Goal: Transaction & Acquisition: Book appointment/travel/reservation

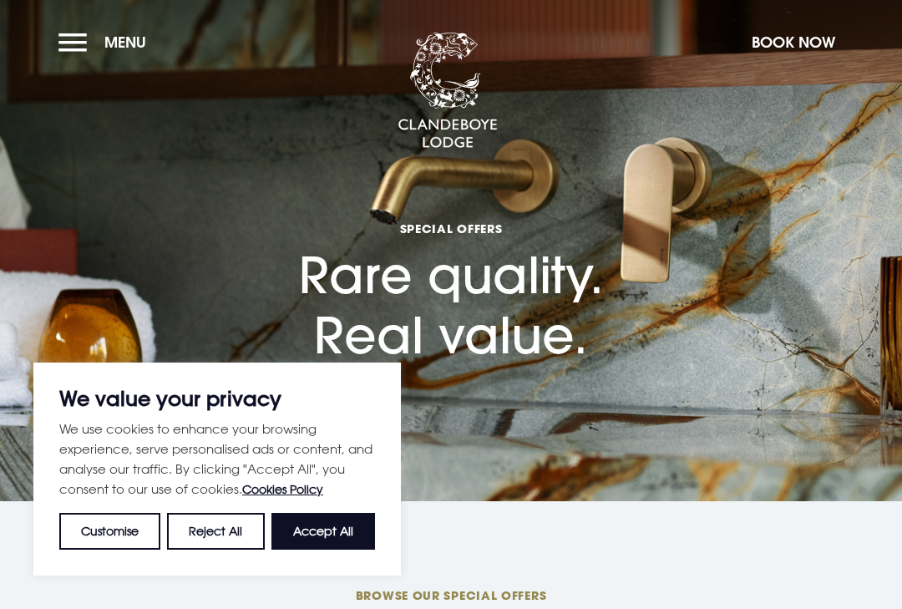
click at [350, 531] on button "Accept All" at bounding box center [323, 531] width 104 height 37
checkbox input "true"
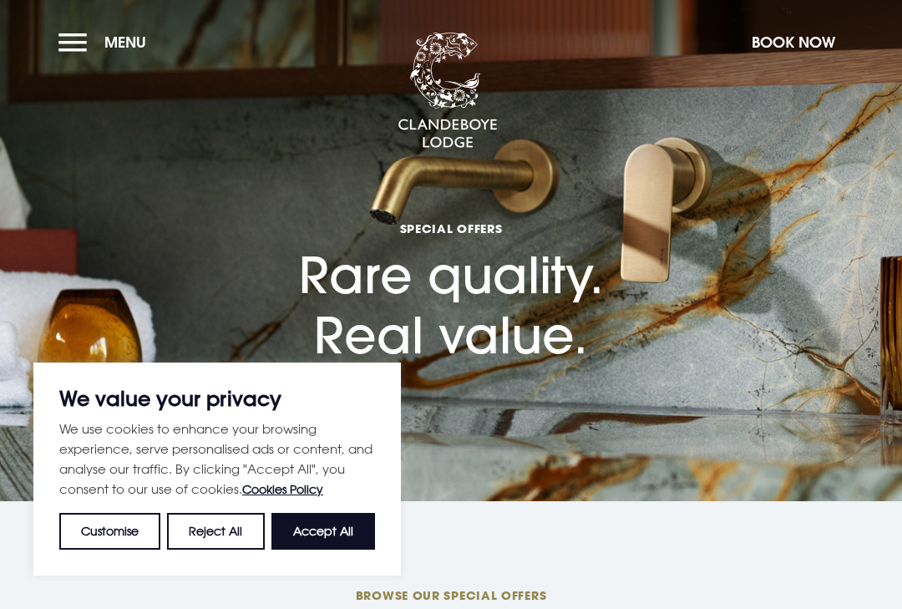
checkbox input "true"
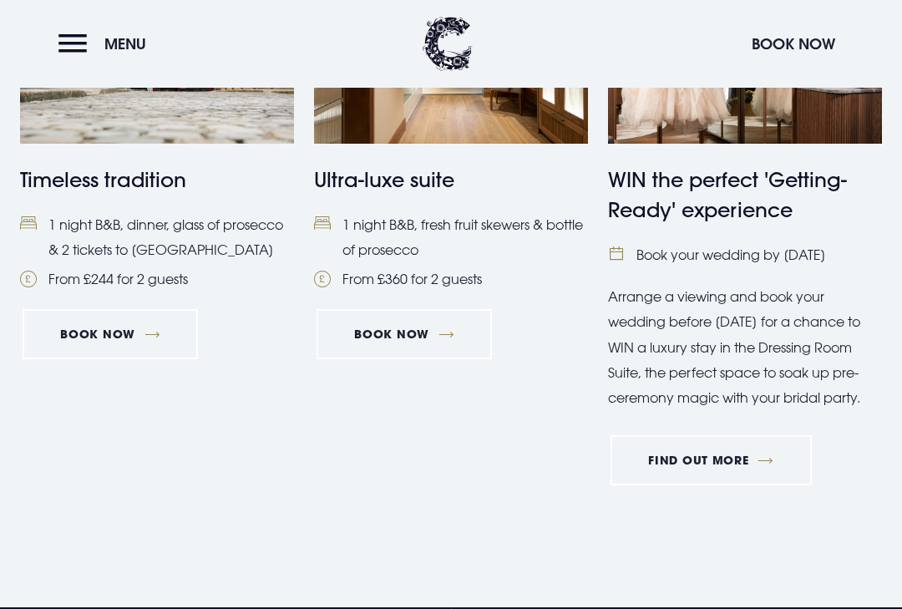
scroll to position [1607, 0]
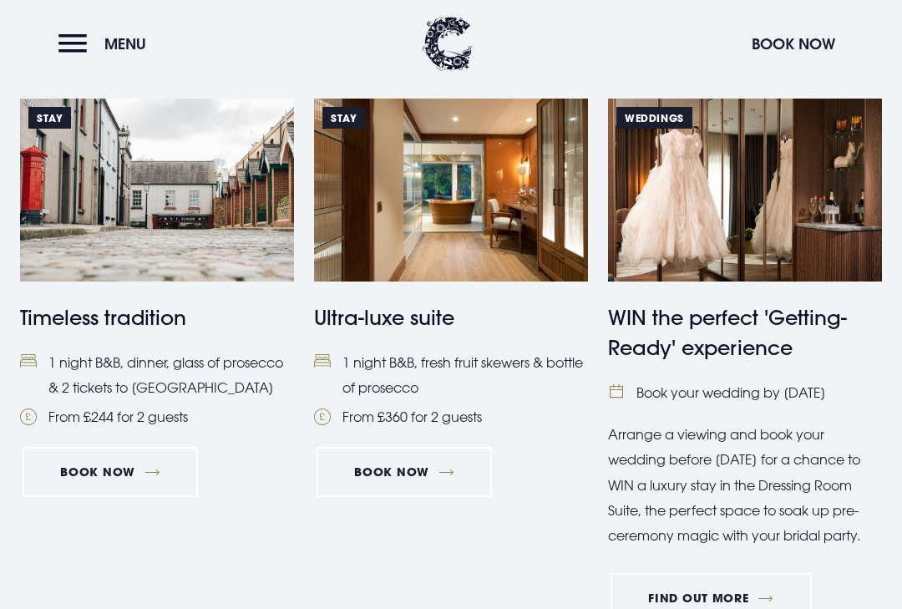
click at [469, 316] on h4 "Ultra-luxe suite" at bounding box center [451, 317] width 274 height 30
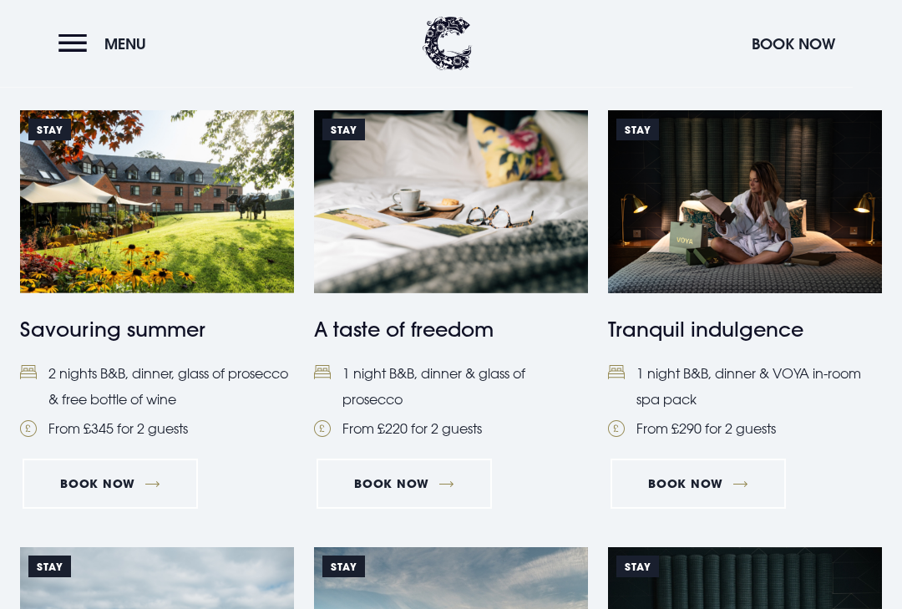
scroll to position [698, 0]
click at [122, 472] on link "Book Now" at bounding box center [110, 483] width 175 height 50
click at [448, 438] on li "From £220 for 2 guests" at bounding box center [451, 428] width 274 height 25
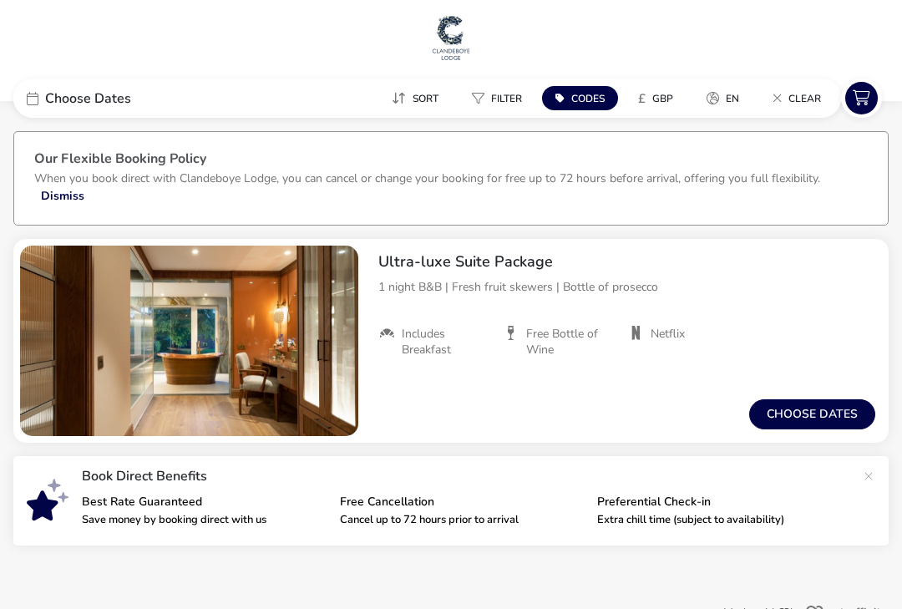
scroll to position [17, 0]
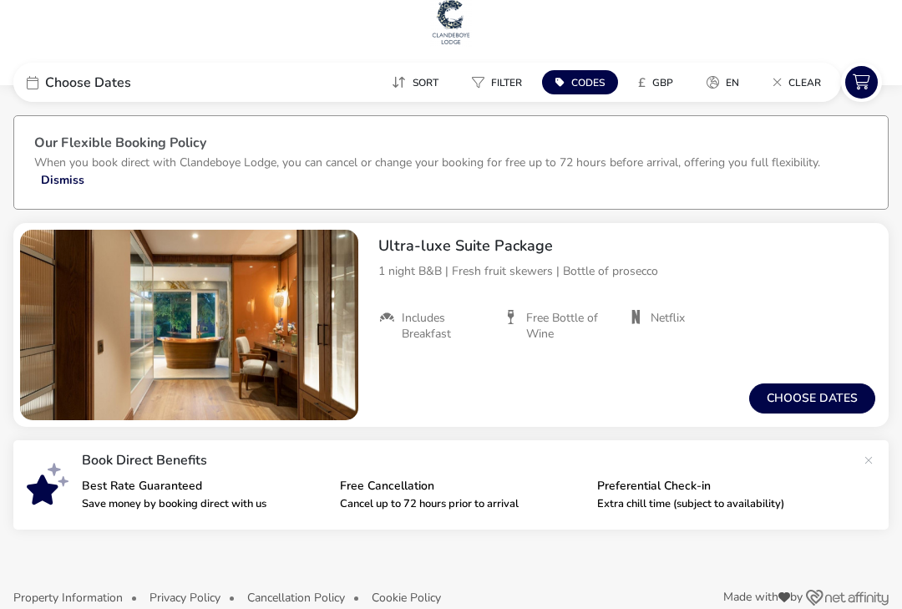
click at [321, 372] on img "1 / 1" at bounding box center [189, 325] width 338 height 190
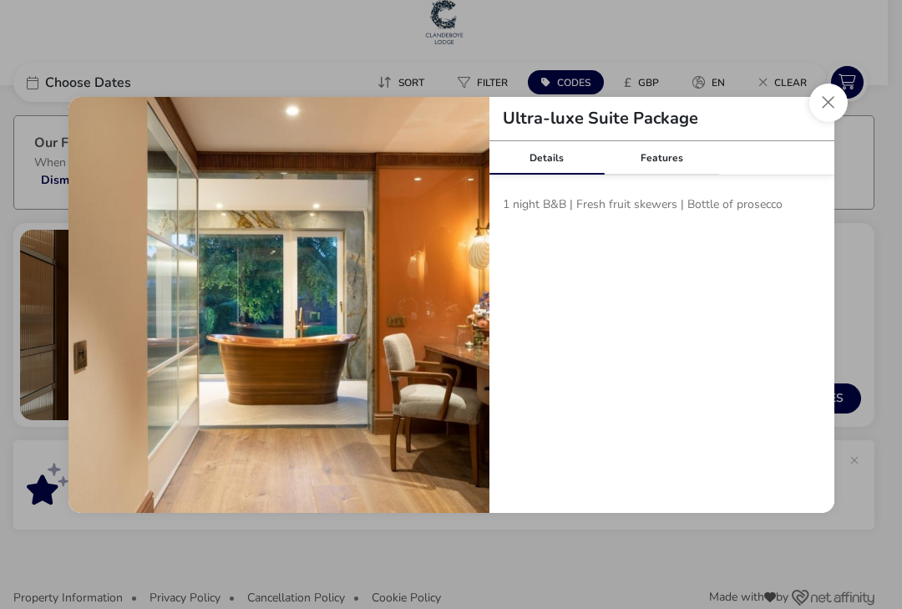
click at [650, 174] on div "Features" at bounding box center [661, 157] width 115 height 33
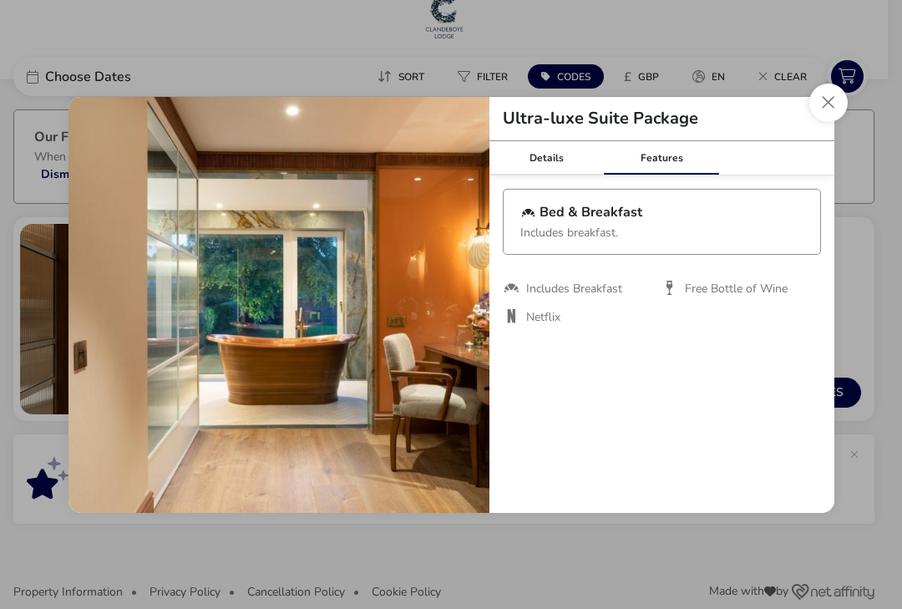
scroll to position [24, 0]
click at [833, 96] on button "Close modal" at bounding box center [828, 103] width 38 height 38
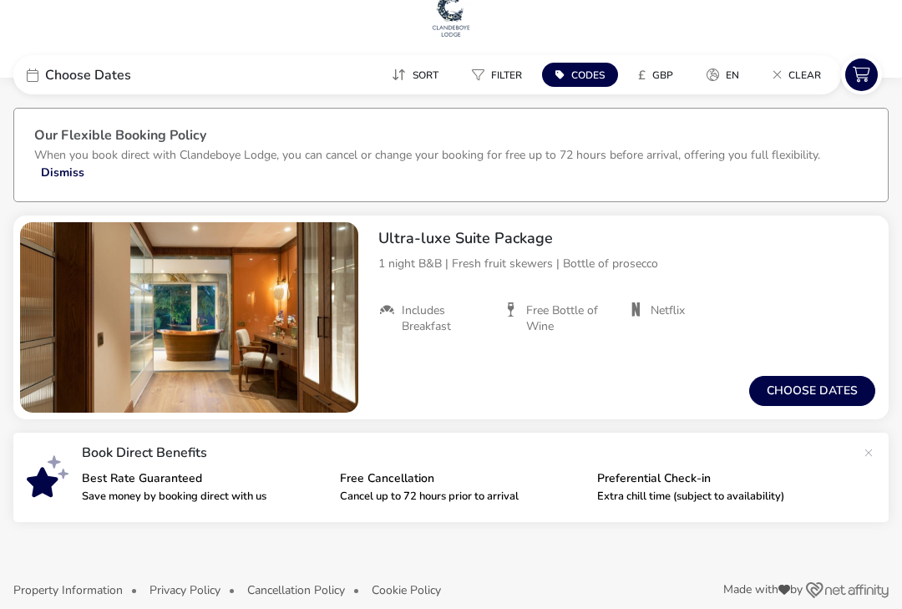
click at [836, 398] on button "Choose dates" at bounding box center [812, 391] width 126 height 30
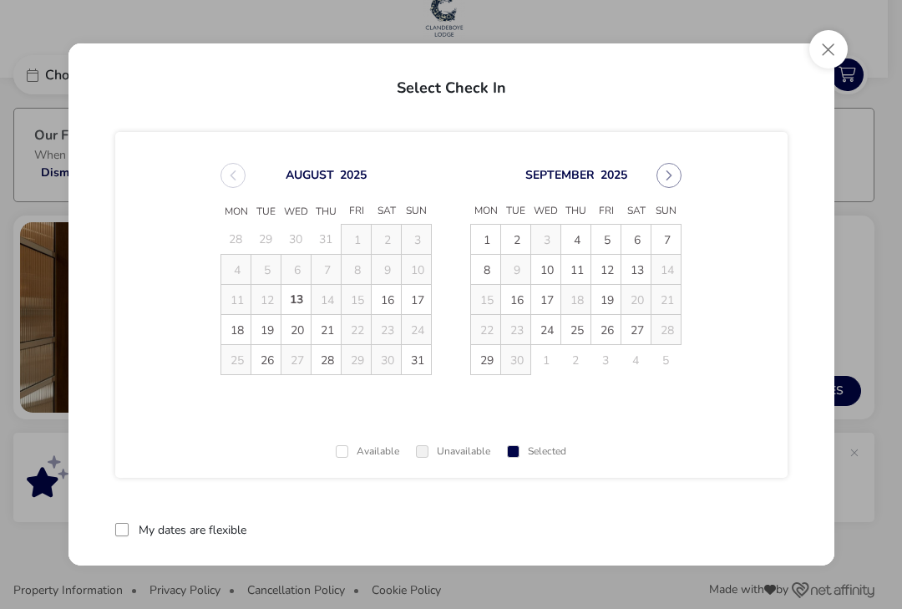
click at [426, 334] on td "24" at bounding box center [417, 330] width 30 height 30
click at [826, 53] on button "Close" at bounding box center [828, 49] width 38 height 38
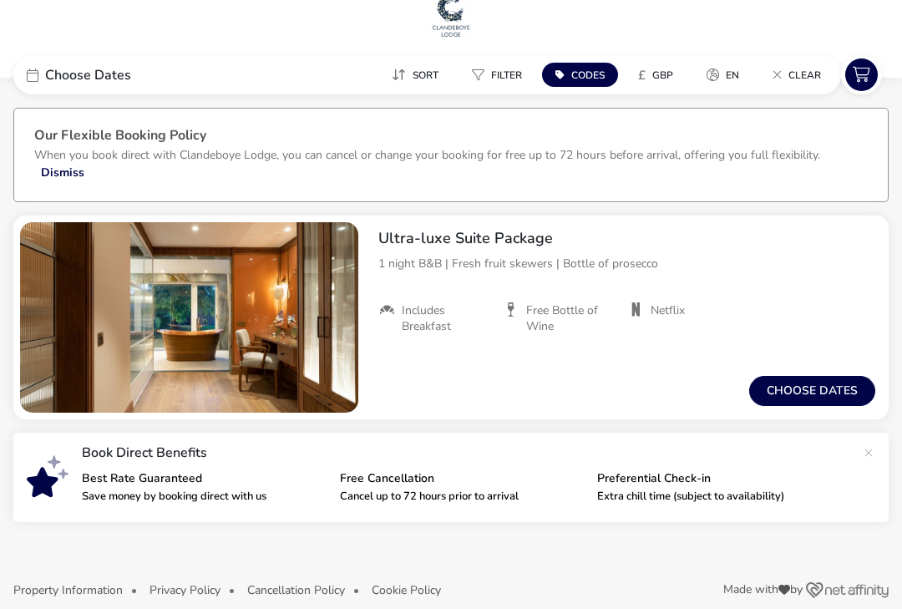
scroll to position [0, 0]
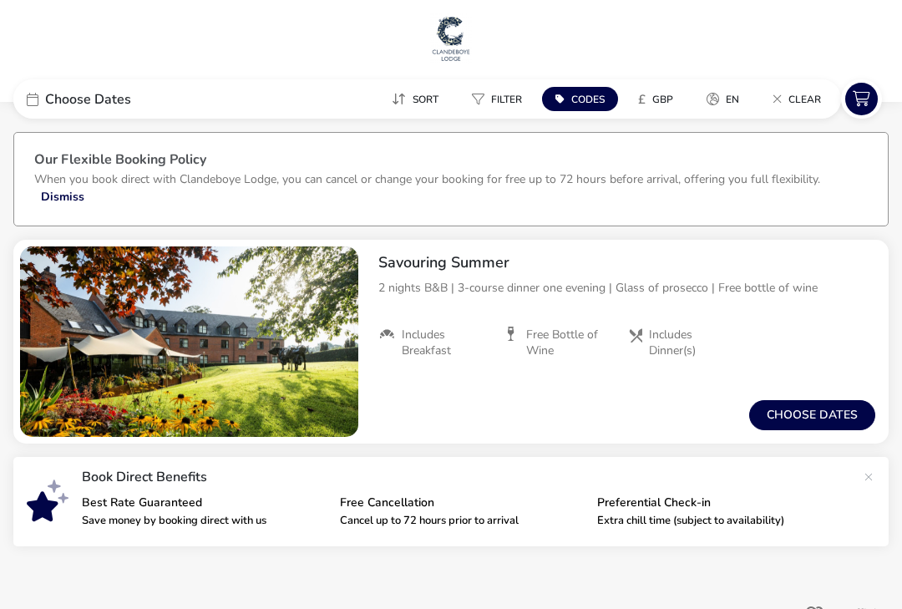
scroll to position [17, 0]
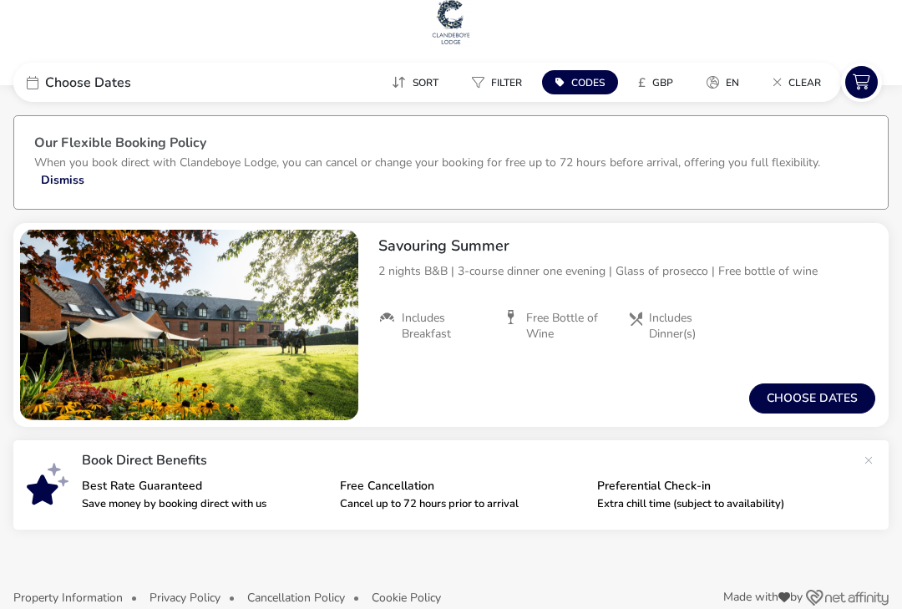
click at [788, 403] on button "Choose dates" at bounding box center [812, 398] width 126 height 30
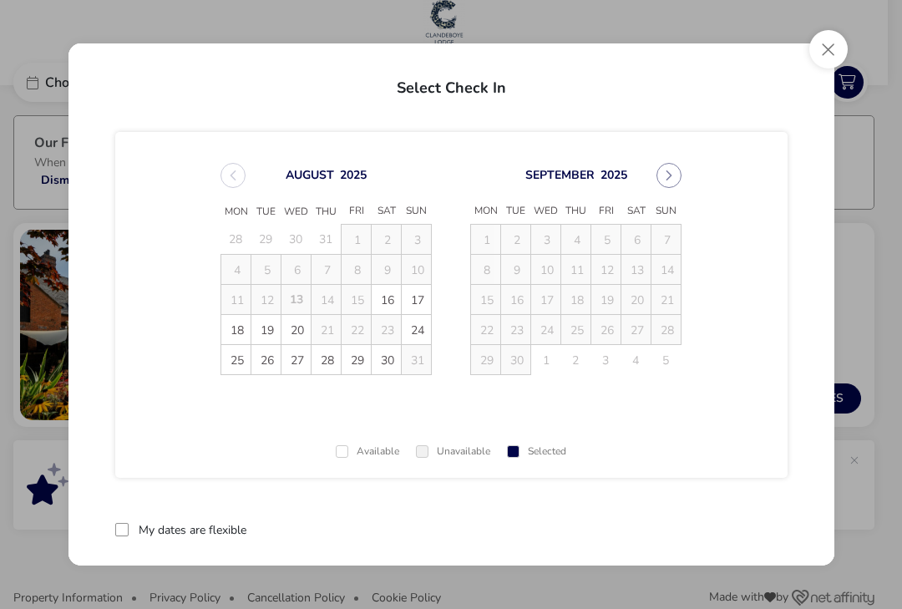
click at [418, 333] on span "24" at bounding box center [416, 330] width 29 height 29
click at [237, 367] on td "25" at bounding box center [236, 360] width 30 height 30
click at [233, 358] on td "25" at bounding box center [236, 360] width 30 height 30
click at [239, 358] on td "25" at bounding box center [236, 360] width 30 height 30
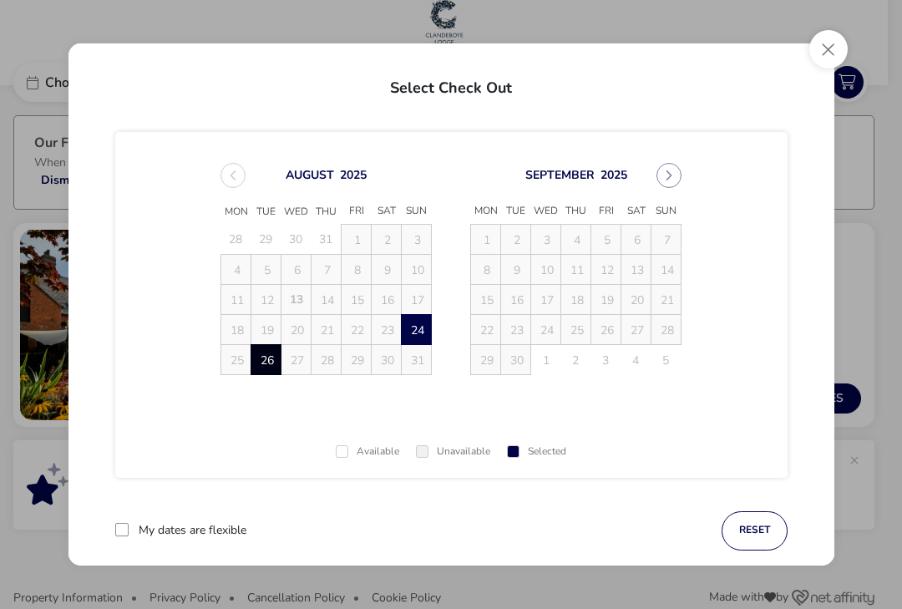
click at [275, 365] on span "26" at bounding box center [266, 360] width 29 height 29
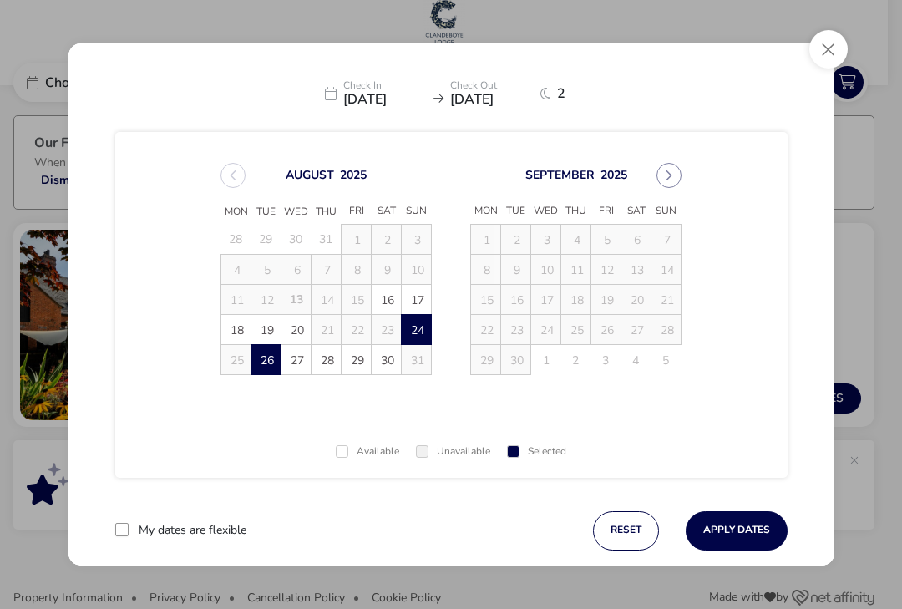
click at [734, 527] on button "Apply Dates" at bounding box center [737, 530] width 102 height 39
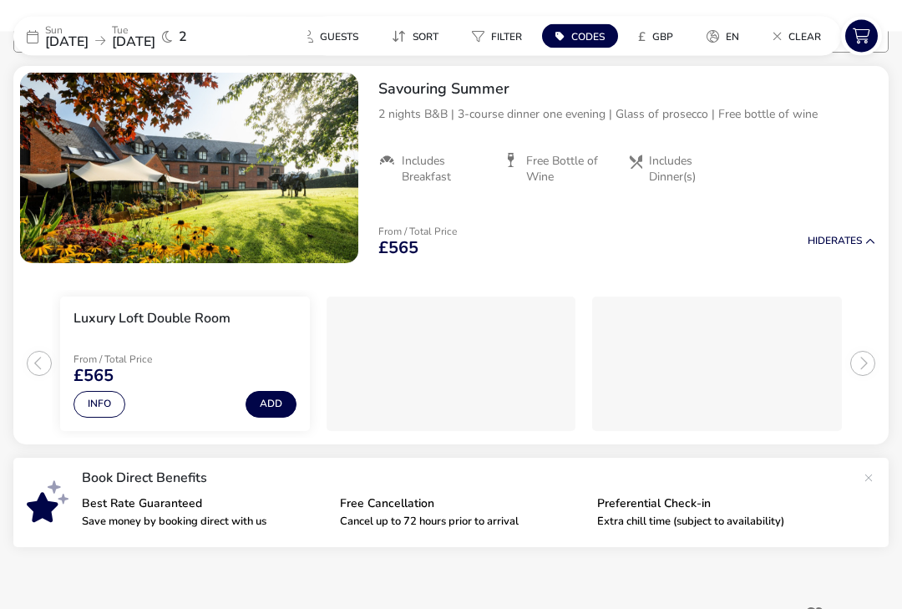
scroll to position [118, 0]
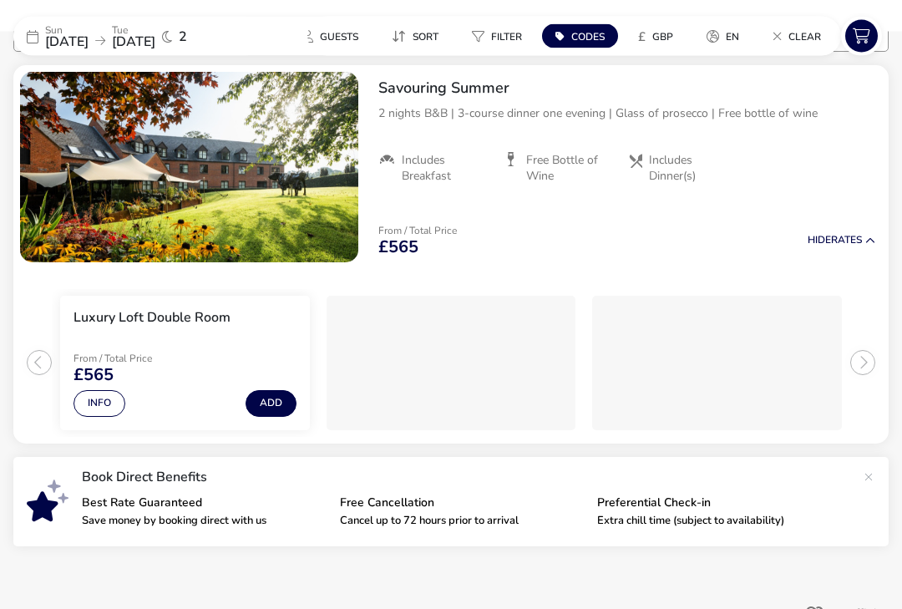
click at [113, 412] on button "Info" at bounding box center [99, 404] width 52 height 27
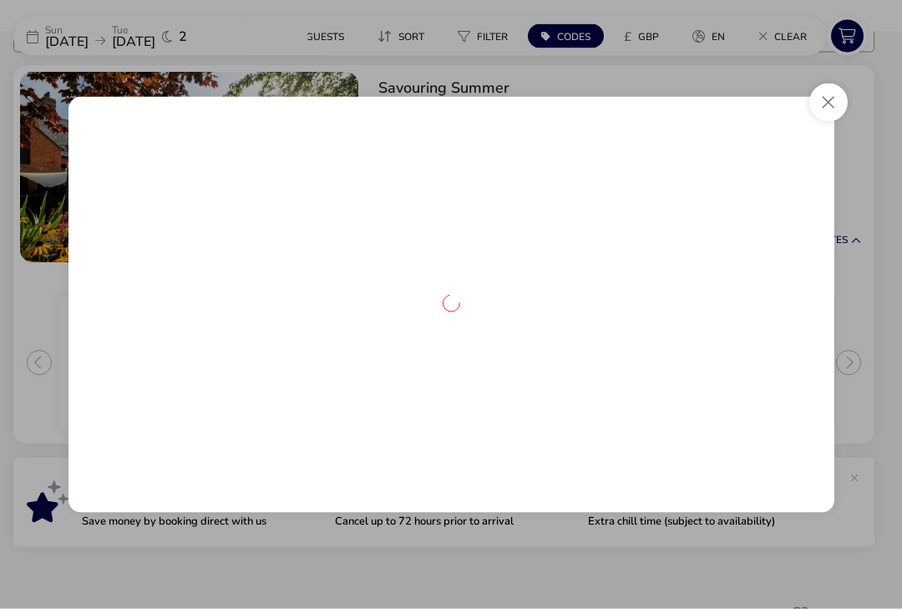
scroll to position [119, 0]
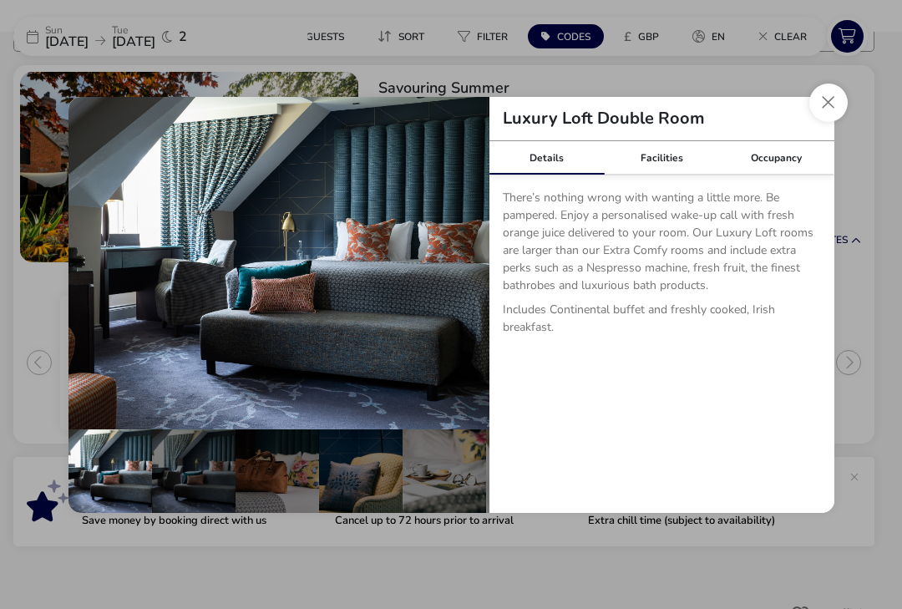
click at [663, 175] on div "Facilities" at bounding box center [661, 157] width 115 height 33
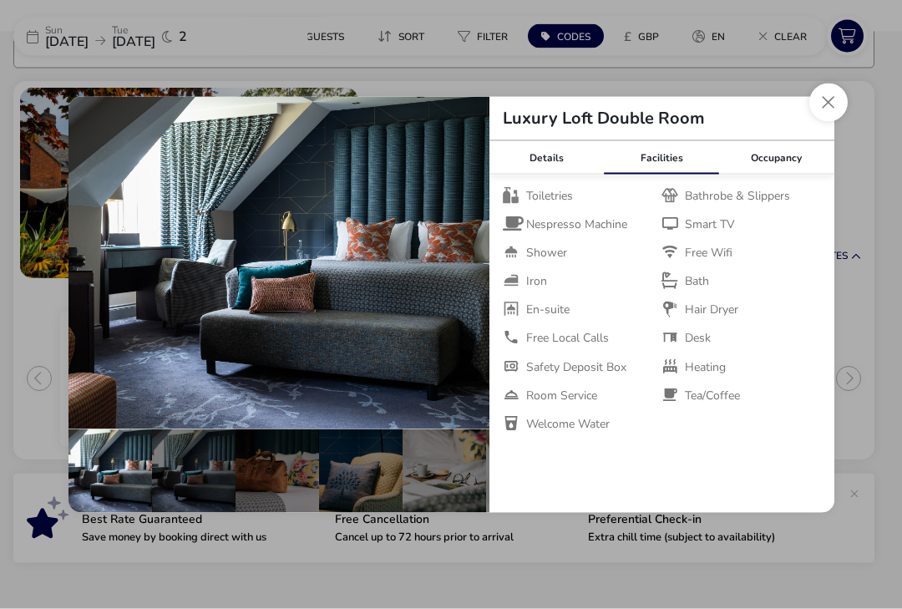
scroll to position [103, 0]
click at [456, 273] on button "details" at bounding box center [464, 262] width 33 height 33
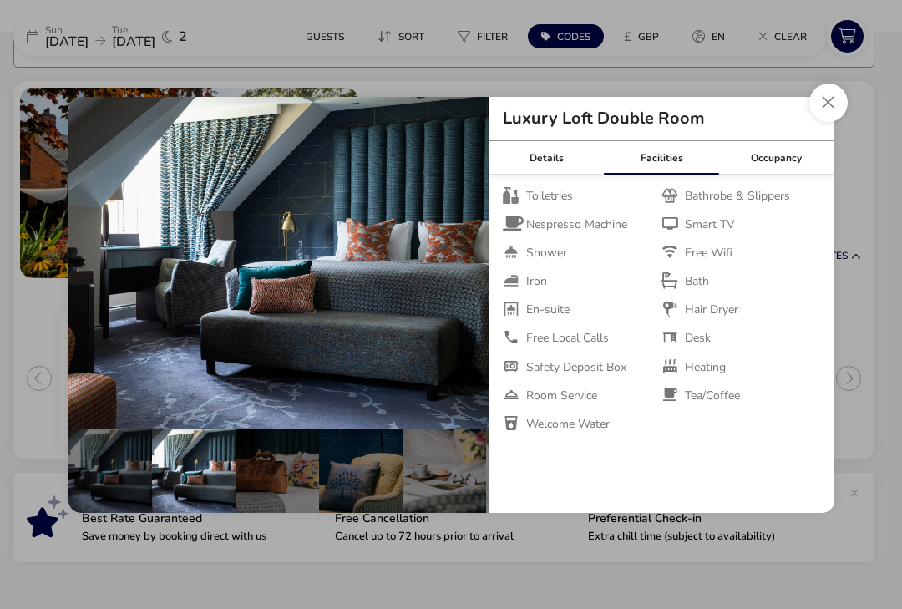
click at [465, 279] on button "details" at bounding box center [464, 262] width 33 height 33
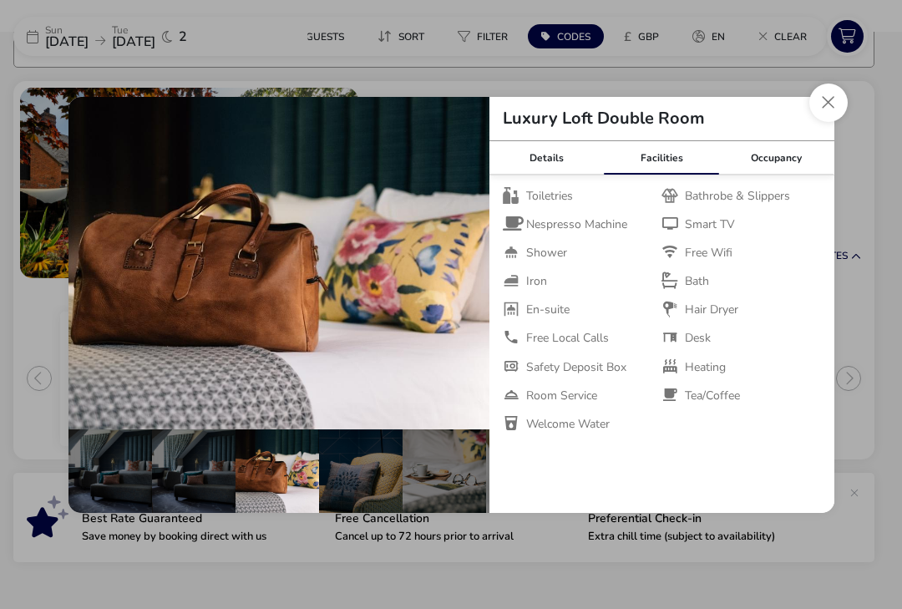
scroll to position [0, 167]
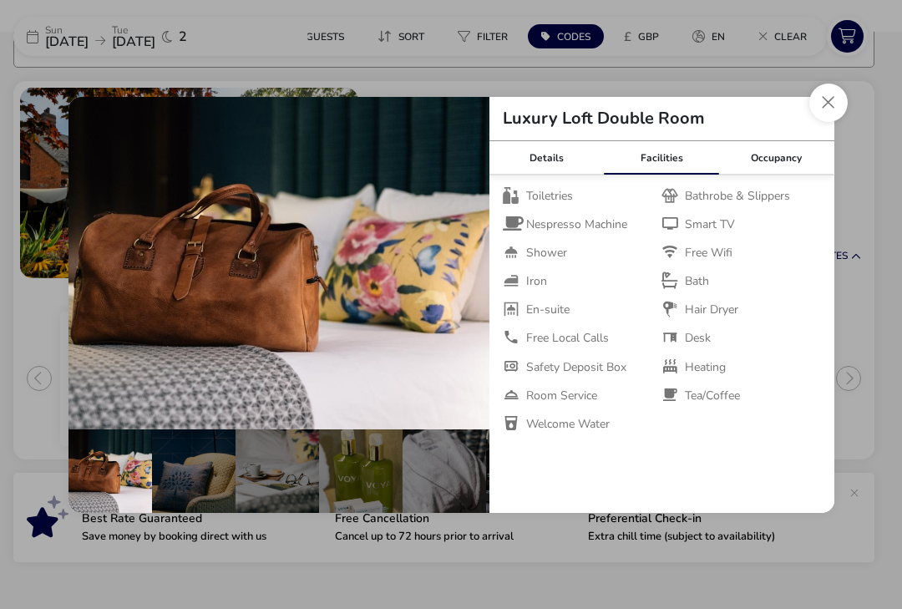
click at [473, 276] on button "details" at bounding box center [464, 262] width 33 height 33
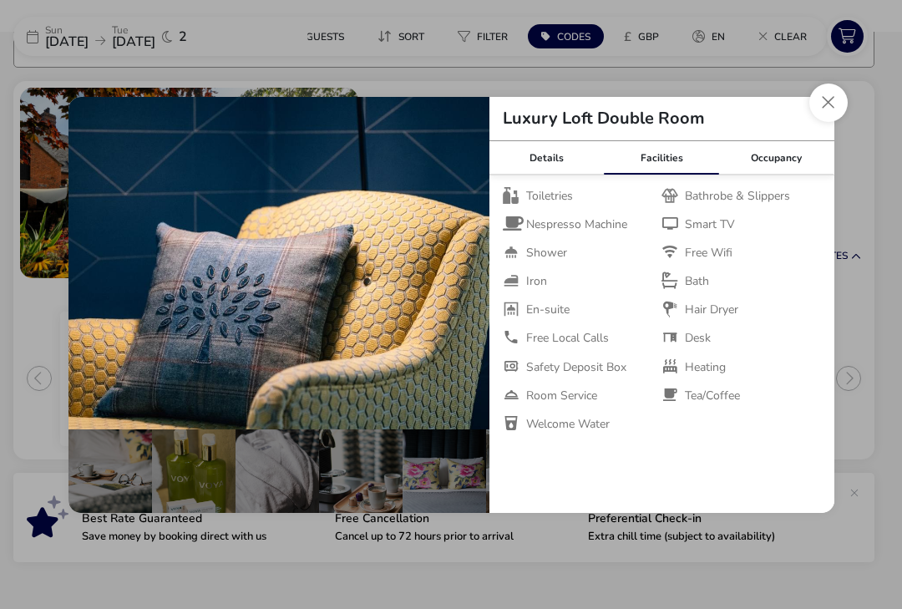
click at [466, 269] on button "details" at bounding box center [464, 262] width 33 height 33
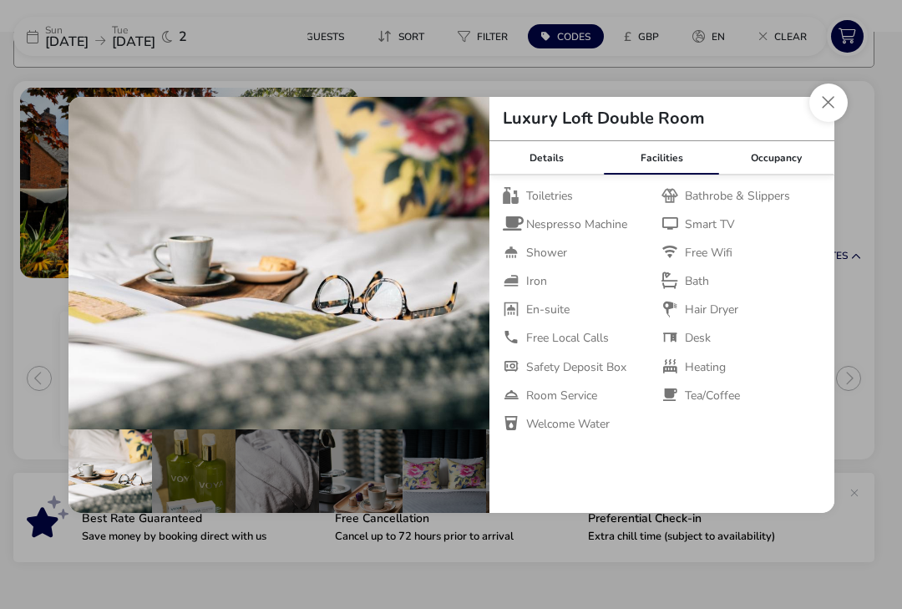
scroll to position [0, 414]
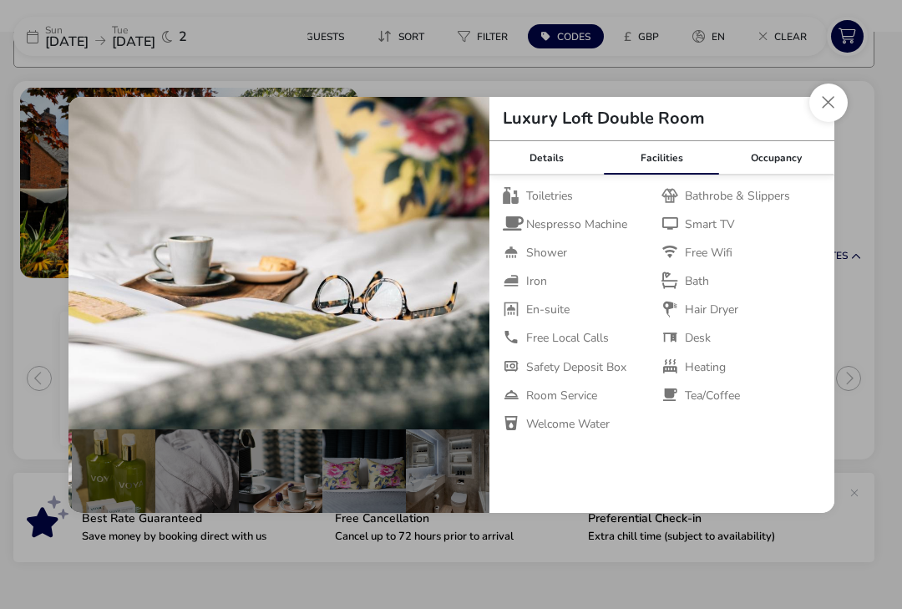
click at [469, 271] on button "details" at bounding box center [464, 262] width 33 height 33
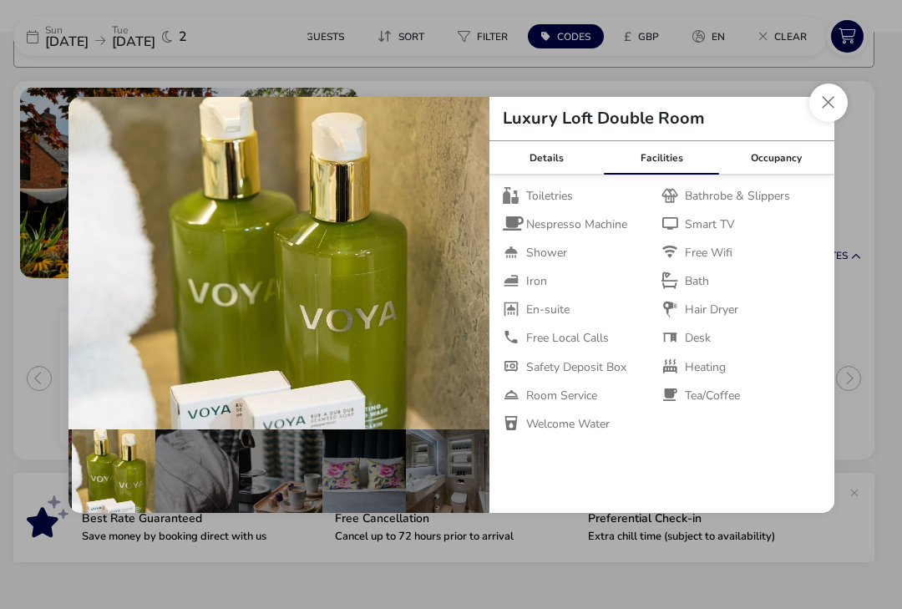
click at [466, 273] on button "details" at bounding box center [464, 262] width 33 height 33
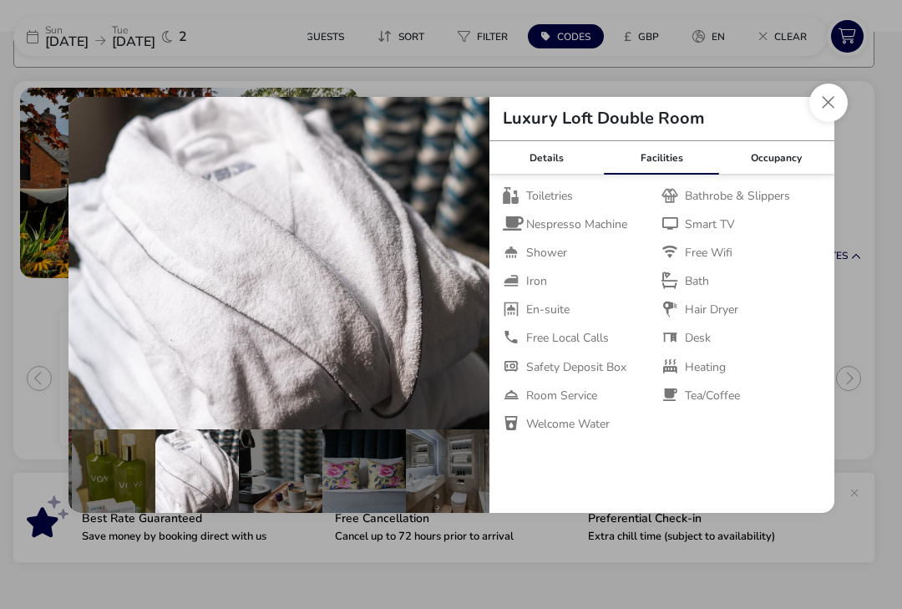
click at [477, 271] on button "details" at bounding box center [464, 262] width 33 height 33
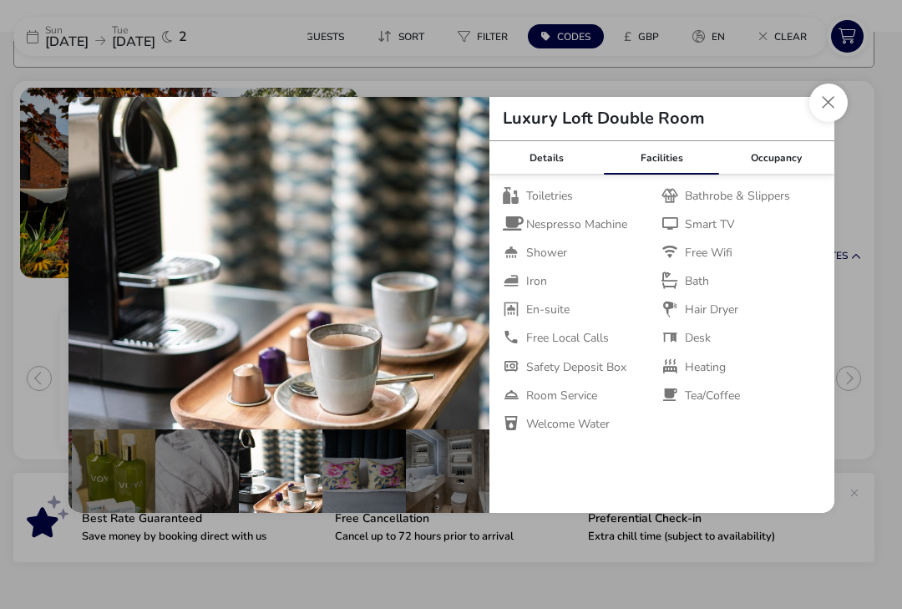
click at [468, 264] on button "details" at bounding box center [464, 262] width 33 height 33
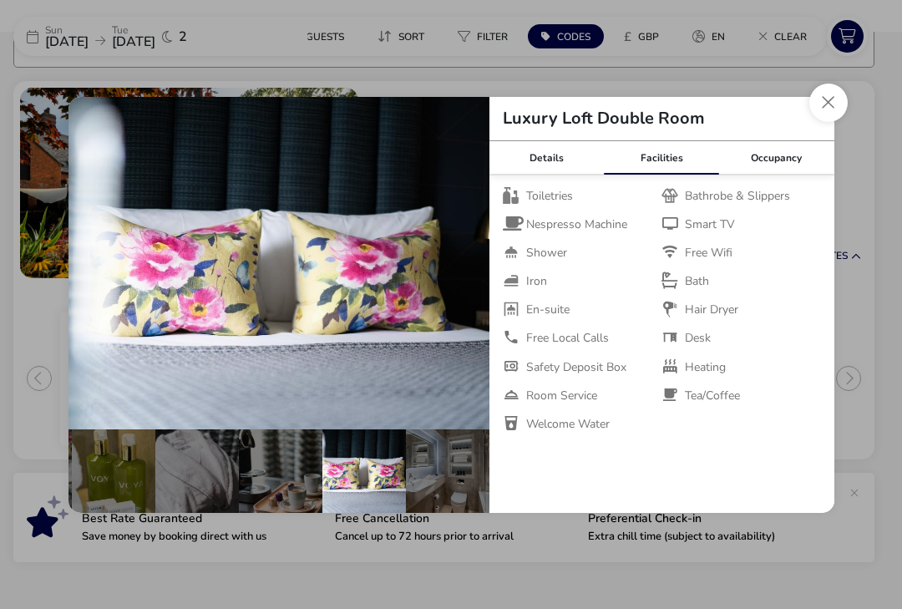
click at [463, 273] on button "details" at bounding box center [464, 262] width 33 height 33
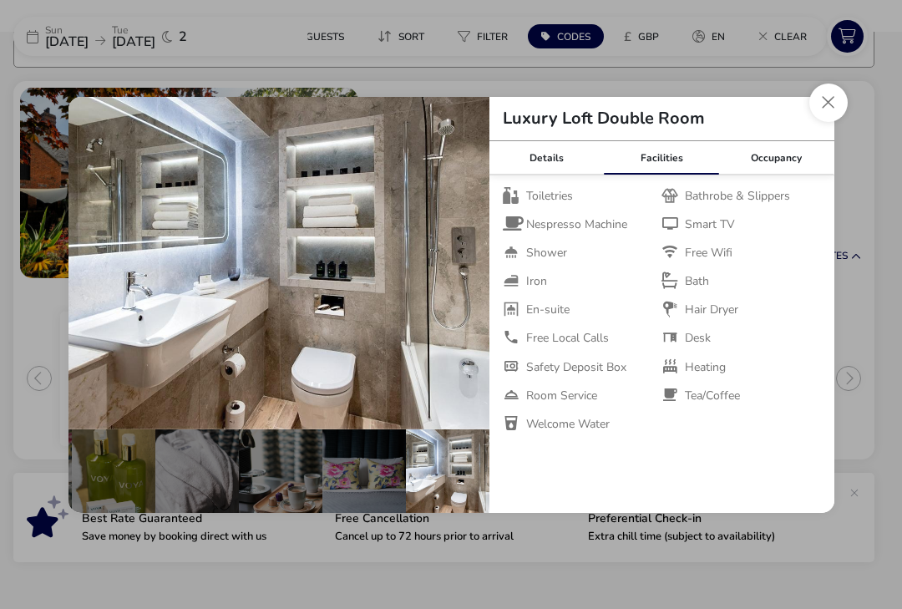
click at [812, 109] on button "Close dialog" at bounding box center [828, 103] width 38 height 38
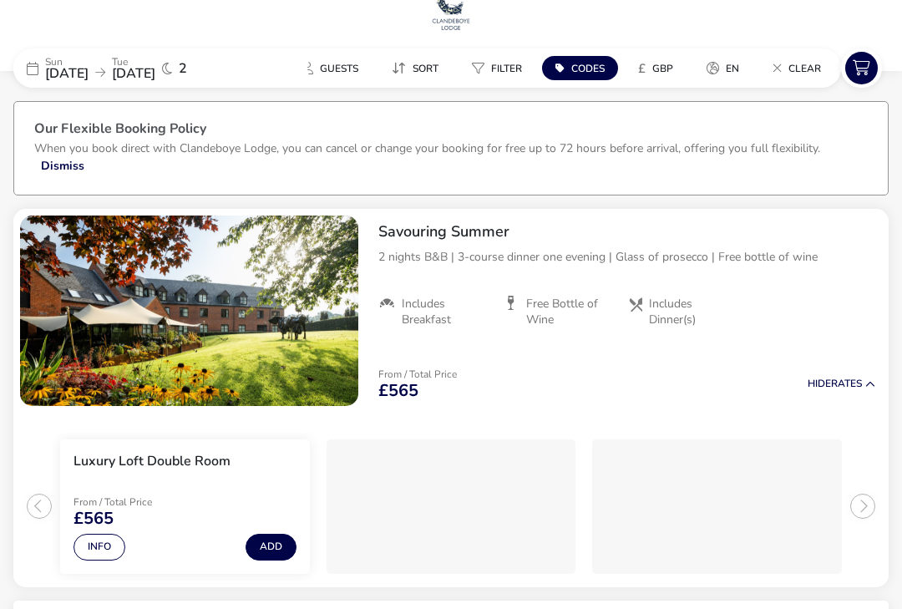
scroll to position [0, 0]
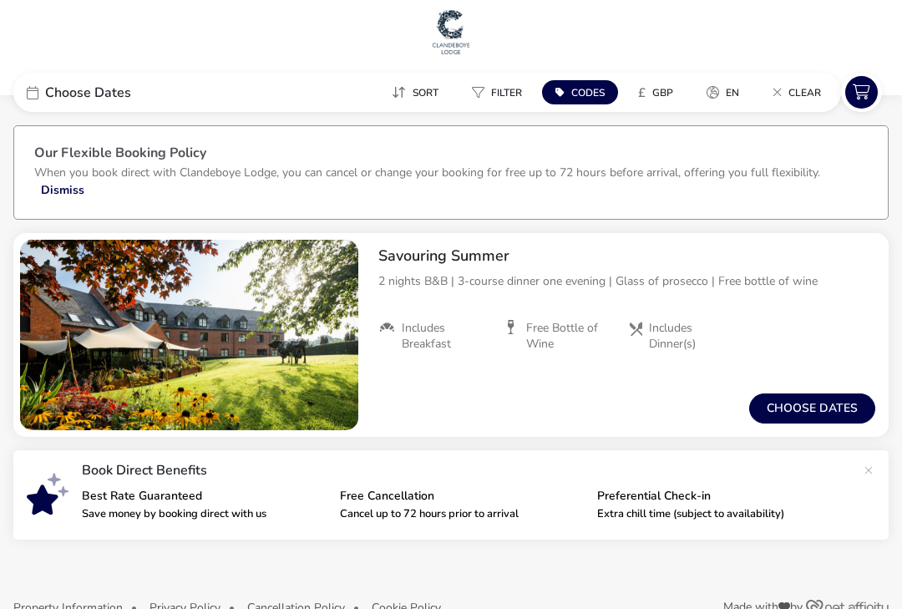
scroll to position [8, 0]
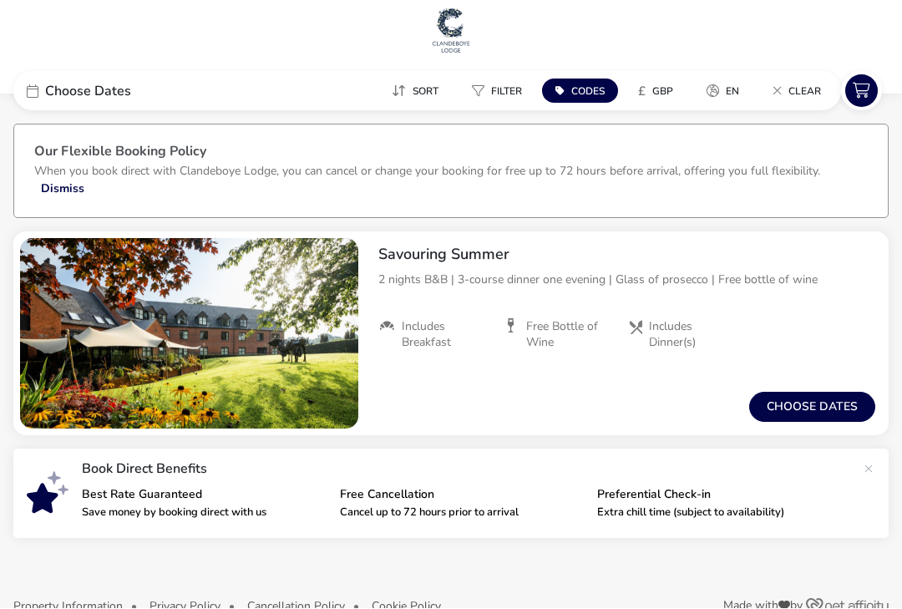
click at [836, 408] on button "Choose dates" at bounding box center [812, 407] width 126 height 30
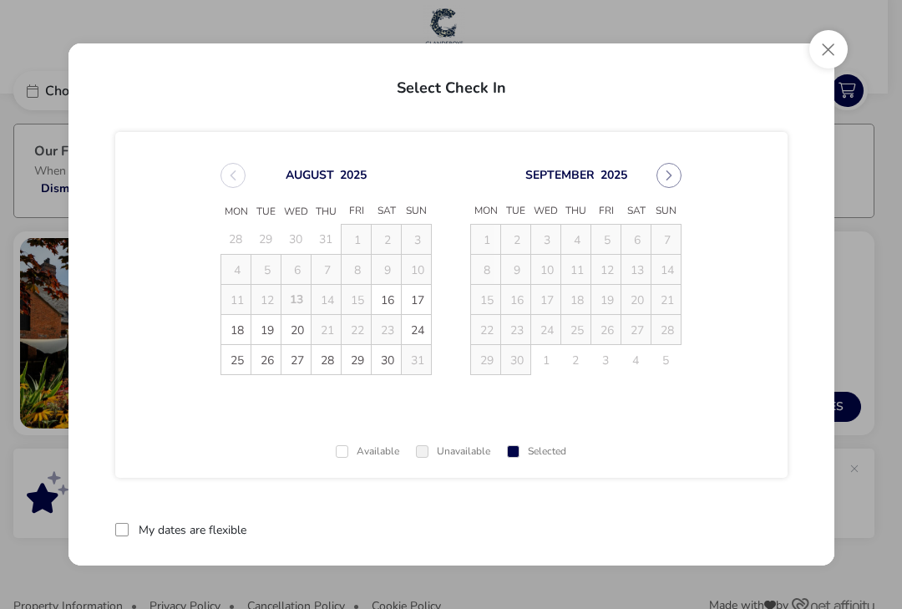
click at [424, 331] on span "24" at bounding box center [416, 330] width 29 height 29
click at [234, 362] on td "25" at bounding box center [236, 360] width 30 height 30
click at [234, 361] on td "25" at bounding box center [236, 360] width 30 height 30
click at [233, 360] on td "25" at bounding box center [236, 360] width 30 height 30
click at [237, 364] on td "25" at bounding box center [236, 360] width 30 height 30
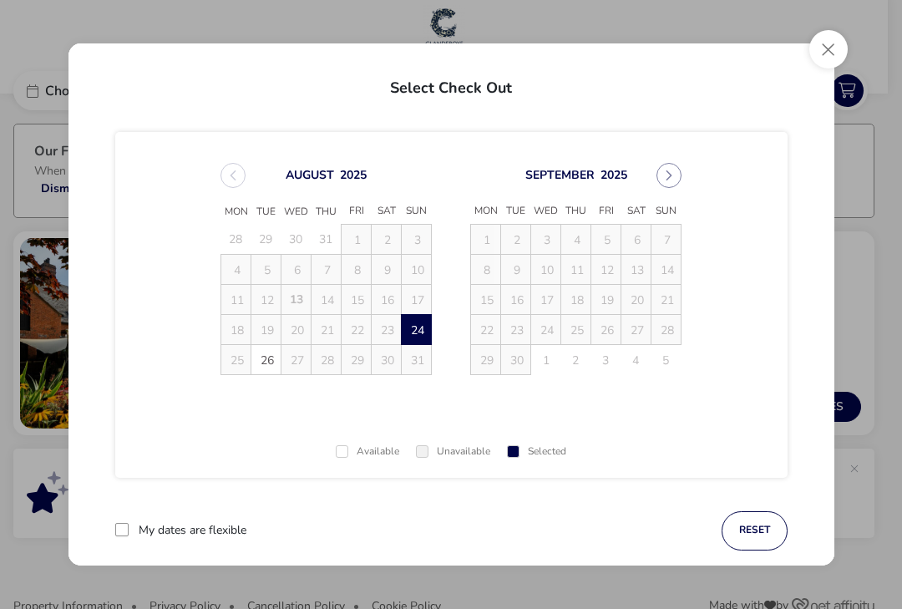
click at [248, 352] on td "25" at bounding box center [236, 360] width 30 height 30
click at [257, 353] on span "26" at bounding box center [266, 360] width 29 height 29
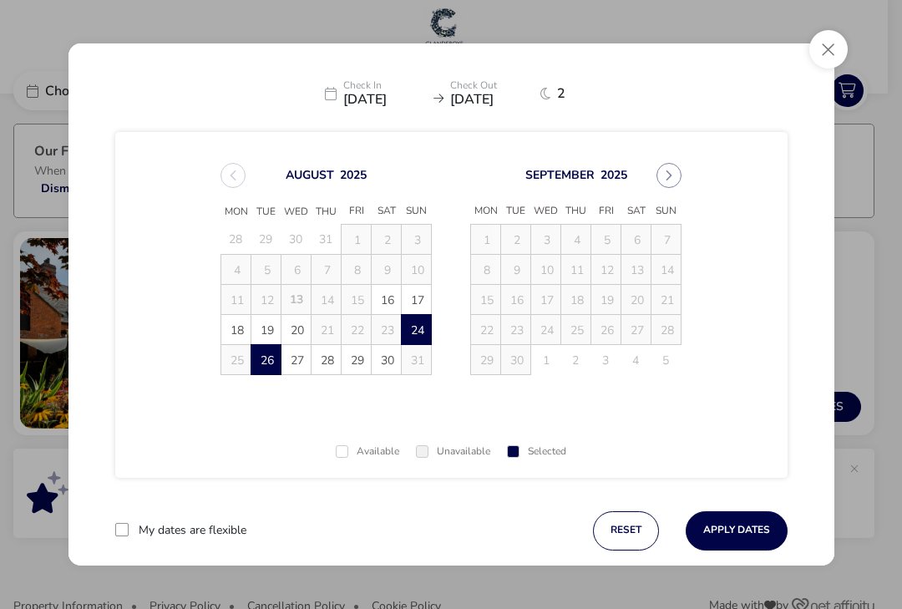
click at [240, 356] on td "25 25" at bounding box center [236, 360] width 30 height 30
click at [822, 36] on button "Close" at bounding box center [828, 49] width 38 height 38
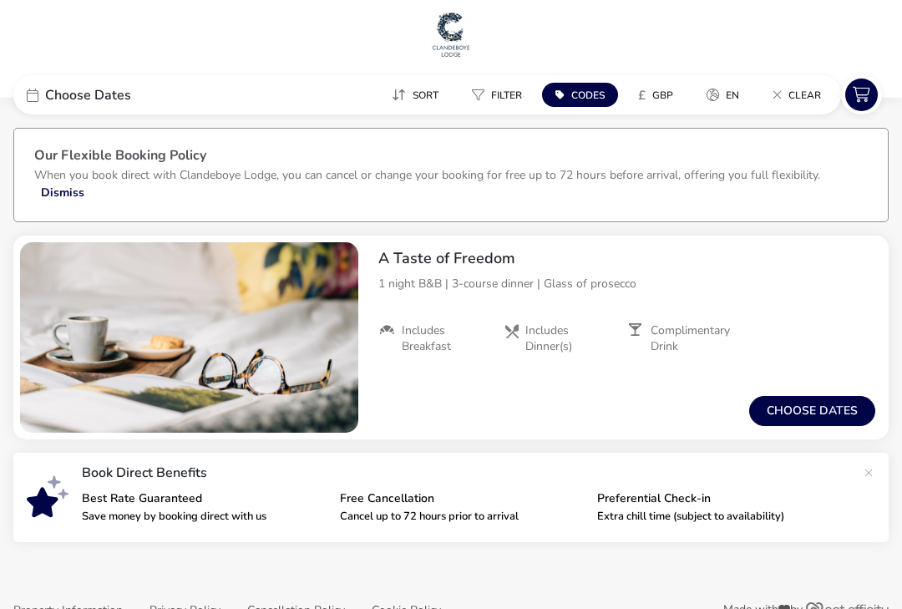
scroll to position [17, 0]
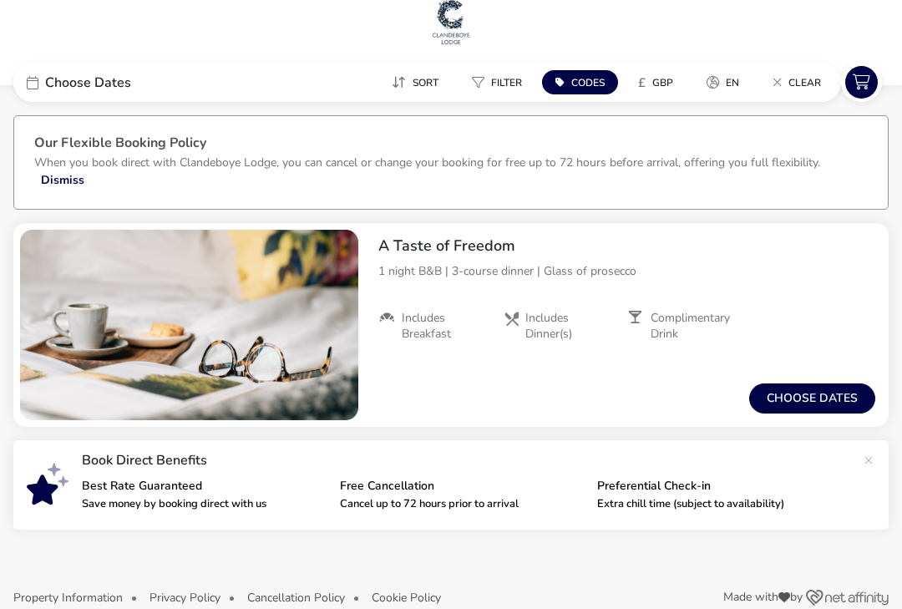
click at [832, 398] on button "Choose dates" at bounding box center [812, 398] width 126 height 30
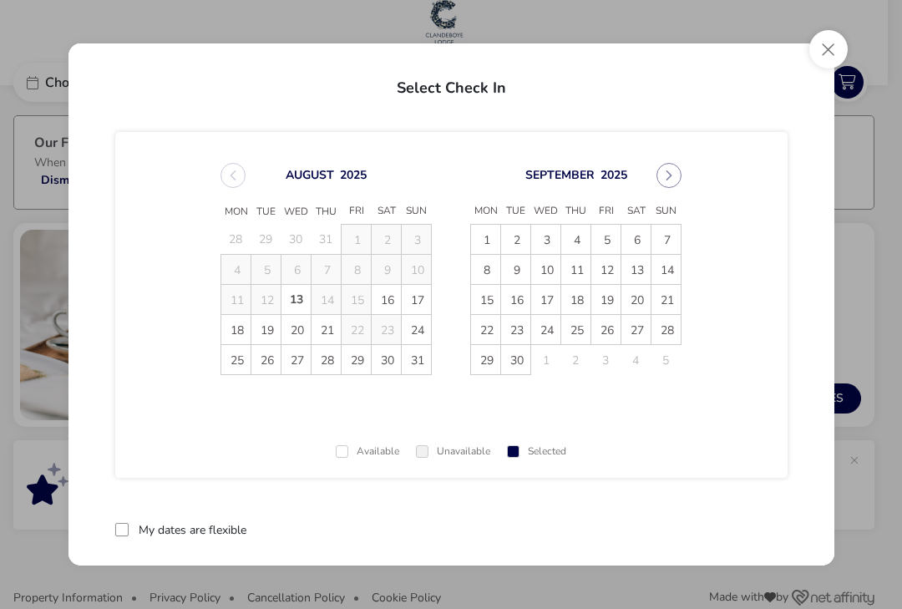
click at [424, 333] on span "24" at bounding box center [416, 330] width 29 height 29
click at [241, 370] on span "25" at bounding box center [236, 360] width 29 height 29
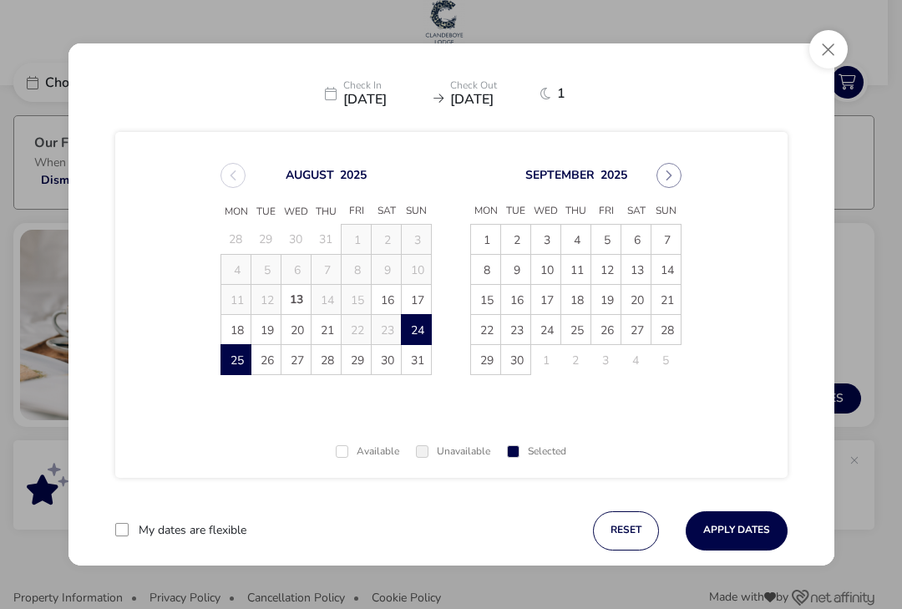
click at [751, 535] on button "Apply Dates" at bounding box center [737, 530] width 102 height 39
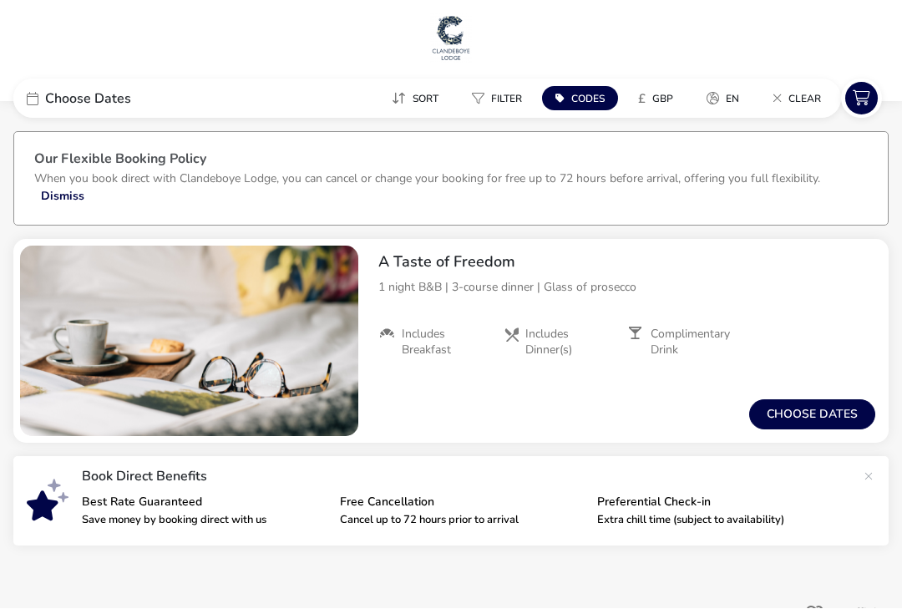
scroll to position [1, 0]
